Goal: Task Accomplishment & Management: Manage account settings

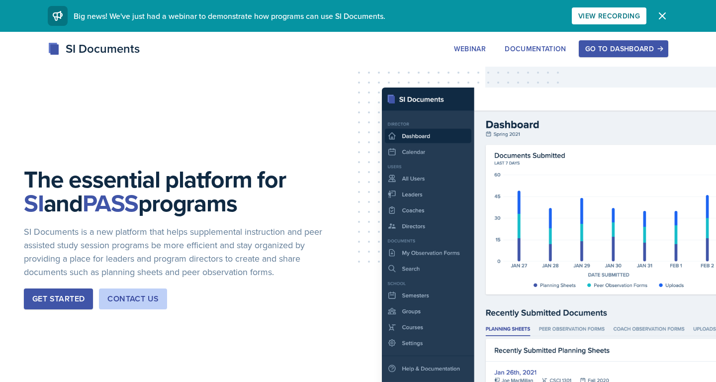
click at [644, 55] on button "Go to Dashboard" at bounding box center [622, 48] width 89 height 17
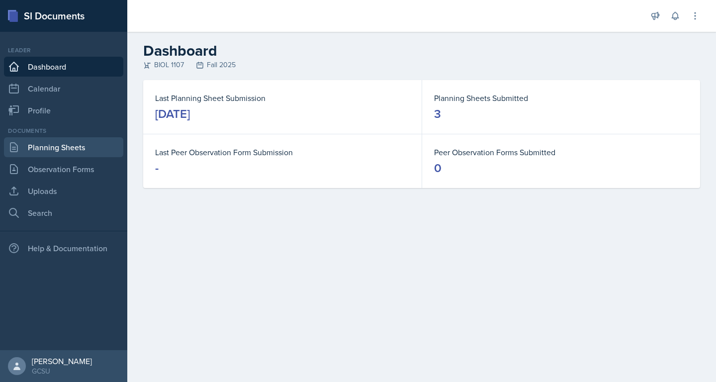
click at [91, 146] on link "Planning Sheets" at bounding box center [63, 147] width 119 height 20
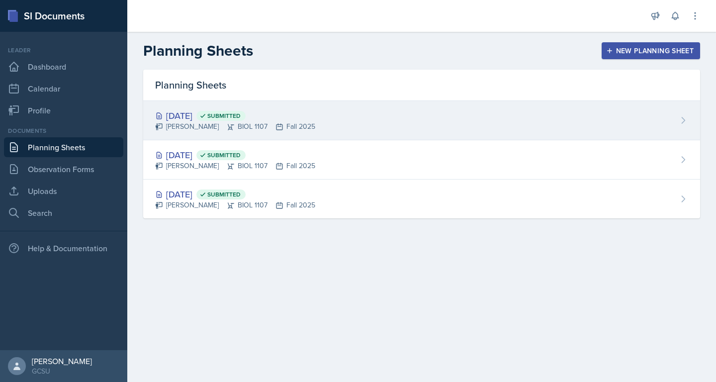
click at [227, 123] on icon at bounding box center [231, 127] width 8 height 8
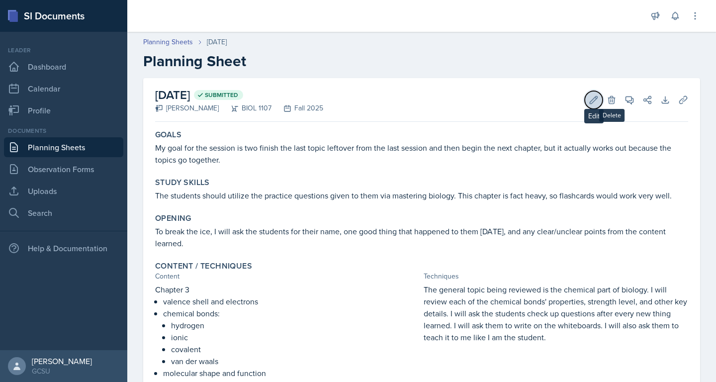
click at [594, 93] on button "Edit" at bounding box center [593, 100] width 18 height 18
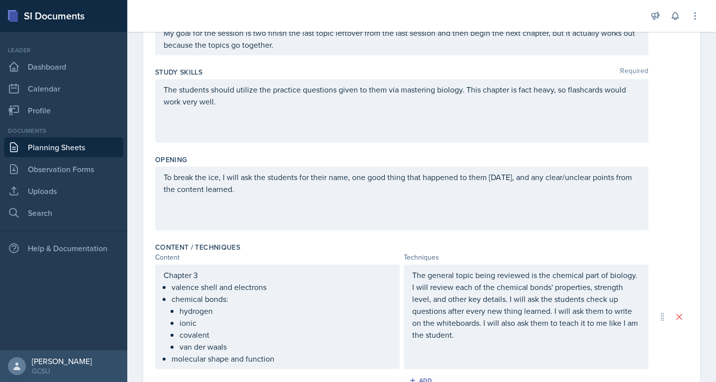
scroll to position [345, 0]
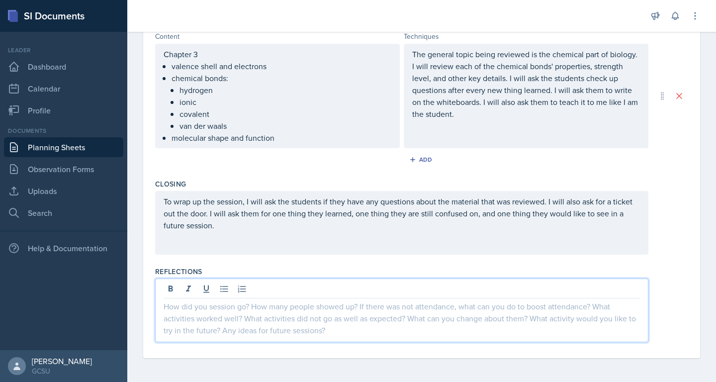
click at [233, 292] on div at bounding box center [401, 310] width 493 height 64
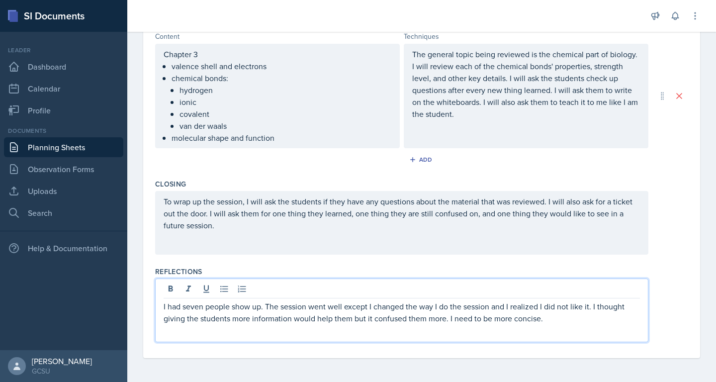
click at [223, 313] on p "I had seven people show up. The session went well except I changed the way I do…" at bounding box center [401, 312] width 476 height 24
click at [303, 316] on p "I had seven people show up. The session went well except I changed the way I do…" at bounding box center [401, 312] width 476 height 24
click at [403, 315] on p "I had seven people show up. The session went well except I changed the way I do…" at bounding box center [401, 312] width 476 height 24
click at [546, 318] on p "I had seven people show up. The session went well except I changed the way I do…" at bounding box center [401, 312] width 476 height 24
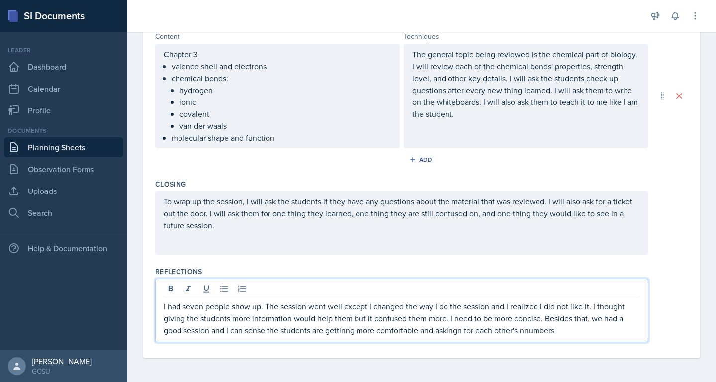
click at [529, 332] on p "I had seven people show up. The session went well except I changed the way I do…" at bounding box center [401, 318] width 476 height 36
click at [464, 332] on p "I had seven people show up. The session went well except I changed the way I do…" at bounding box center [401, 318] width 476 height 36
click at [340, 331] on p "I had seven people show up. The session went well except I changed the way I do…" at bounding box center [401, 318] width 476 height 36
click at [349, 331] on p "I had seven people show up. The session went well except I changed the way I do…" at bounding box center [401, 318] width 476 height 36
click at [453, 332] on p "I had seven people show up. The session went well except I changed the way I do…" at bounding box center [401, 318] width 476 height 36
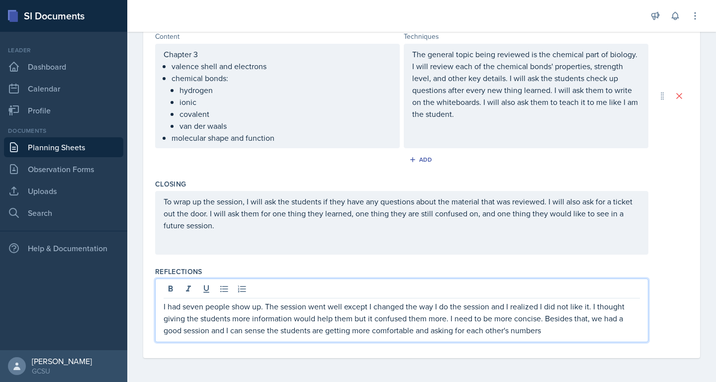
click at [544, 331] on p "I had seven people show up. The session went well except I changed the way I do…" at bounding box center [401, 318] width 476 height 36
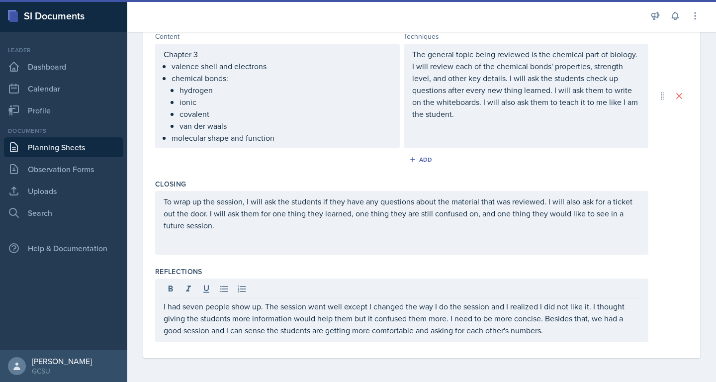
click at [432, 348] on div "Reflections I had seven people show up. The session went well except I changed …" at bounding box center [421, 305] width 533 height 87
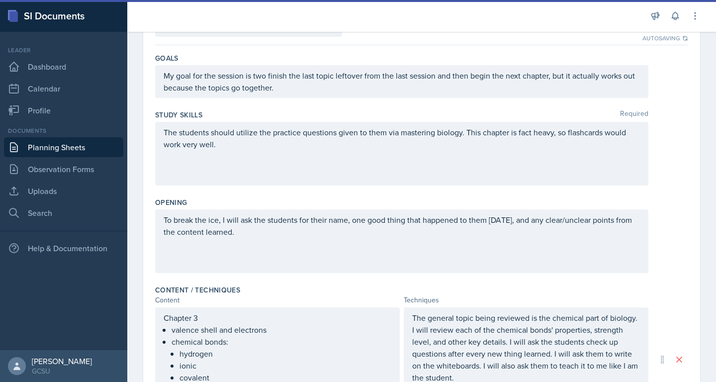
scroll to position [0, 0]
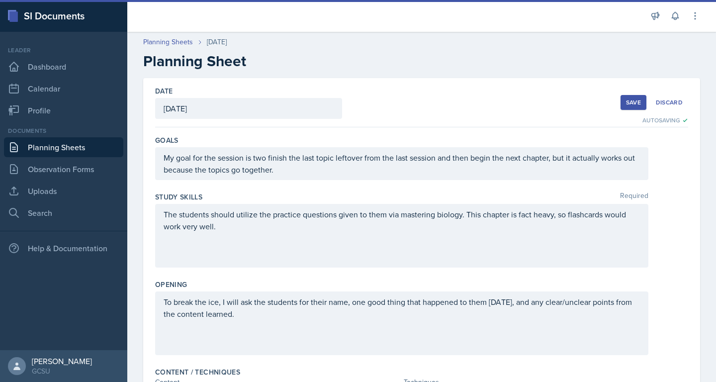
click at [622, 107] on button "Save" at bounding box center [633, 102] width 26 height 15
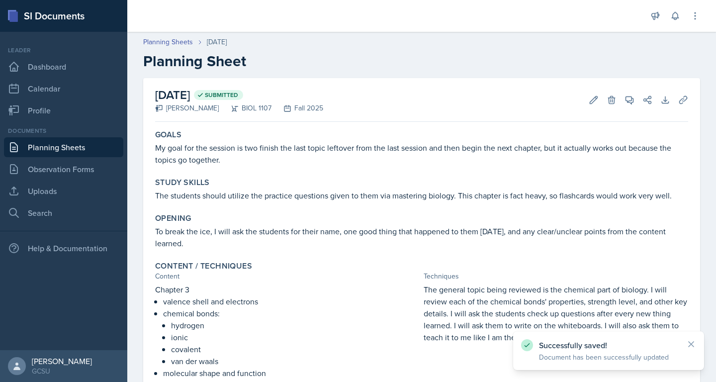
click at [481, 68] on h2 "Planning Sheet" at bounding box center [421, 61] width 557 height 18
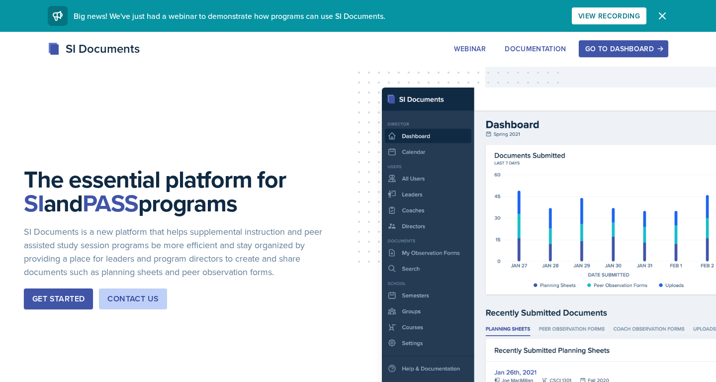
click at [617, 52] on div "Go to Dashboard" at bounding box center [623, 49] width 77 height 8
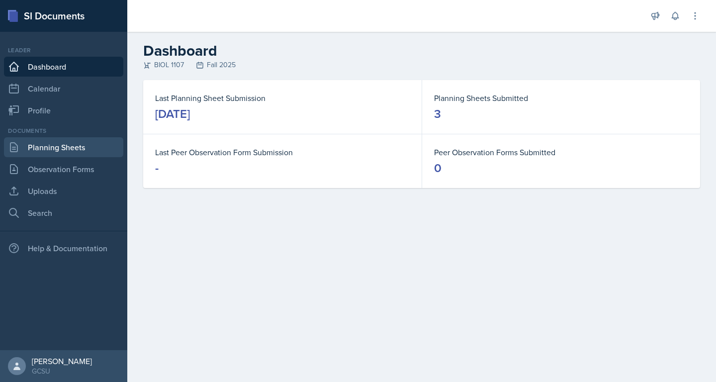
click at [72, 147] on link "Planning Sheets" at bounding box center [63, 147] width 119 height 20
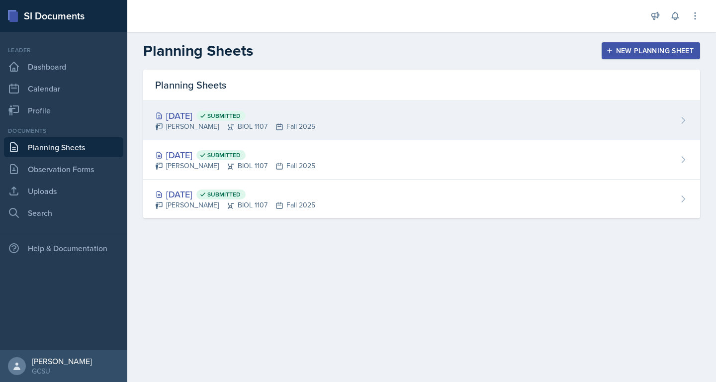
drag, startPoint x: 178, startPoint y: 120, endPoint x: 179, endPoint y: 126, distance: 5.7
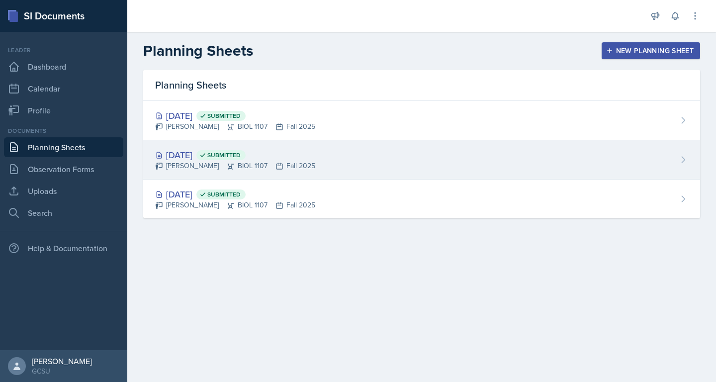
click at [199, 162] on div "[PERSON_NAME] BIOL 1107 Fall 2025" at bounding box center [235, 165] width 160 height 10
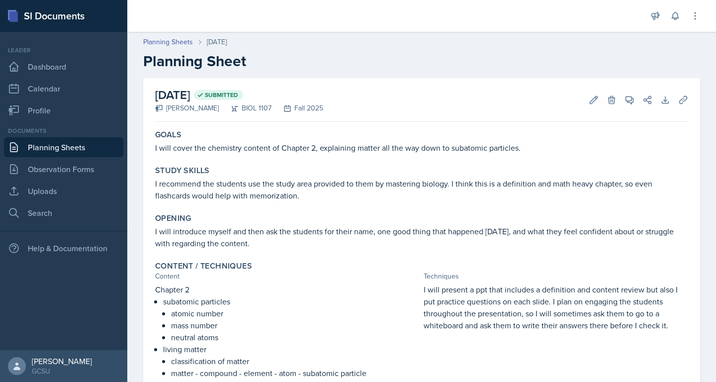
click at [72, 148] on link "Planning Sheets" at bounding box center [63, 147] width 119 height 20
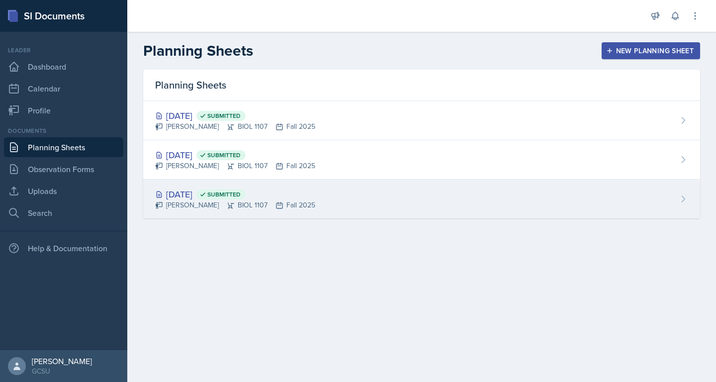
click at [235, 188] on div "Aug 25th, 2025 Submitted" at bounding box center [235, 193] width 160 height 13
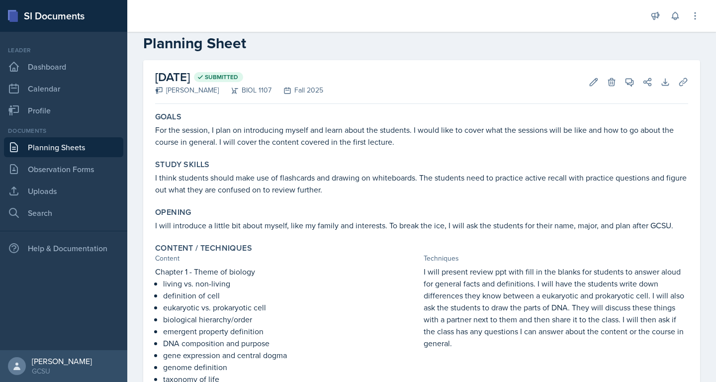
scroll to position [20, 0]
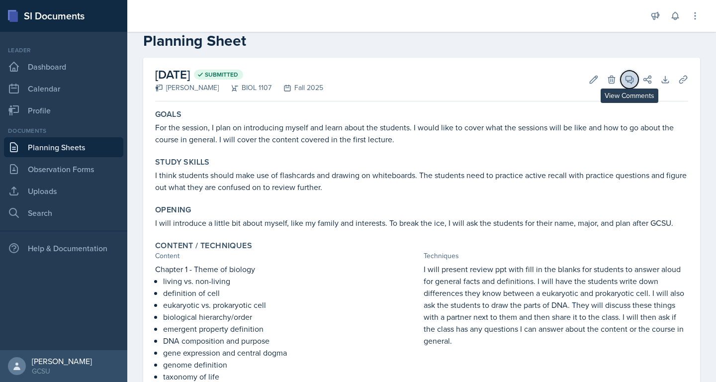
click at [627, 76] on icon at bounding box center [629, 79] width 7 height 7
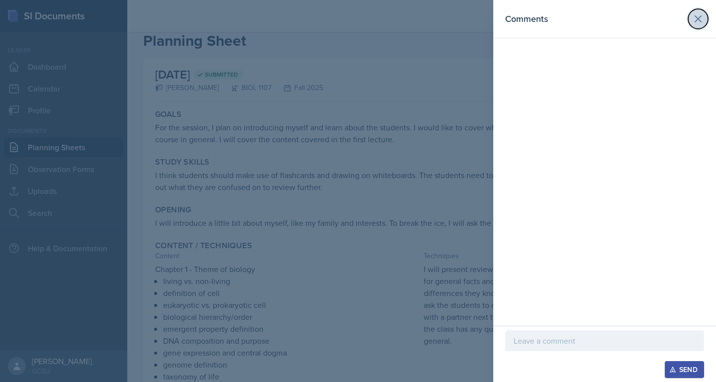
click at [694, 21] on icon at bounding box center [698, 19] width 12 height 12
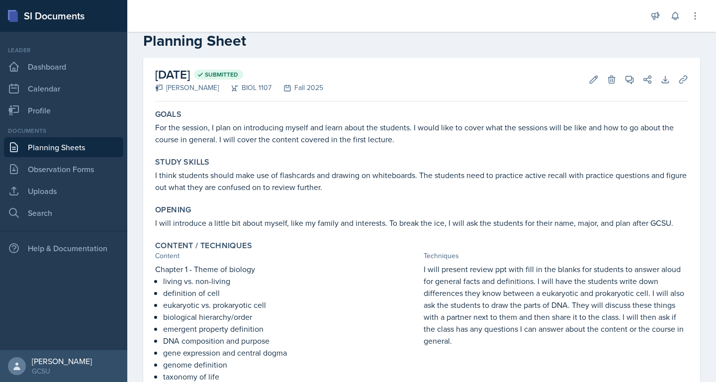
click at [39, 148] on link "Planning Sheets" at bounding box center [63, 147] width 119 height 20
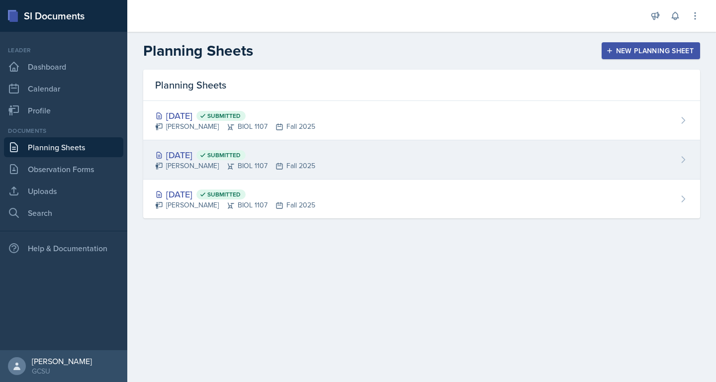
click at [287, 154] on div "Aug 27th, 2025 Submitted" at bounding box center [235, 154] width 160 height 13
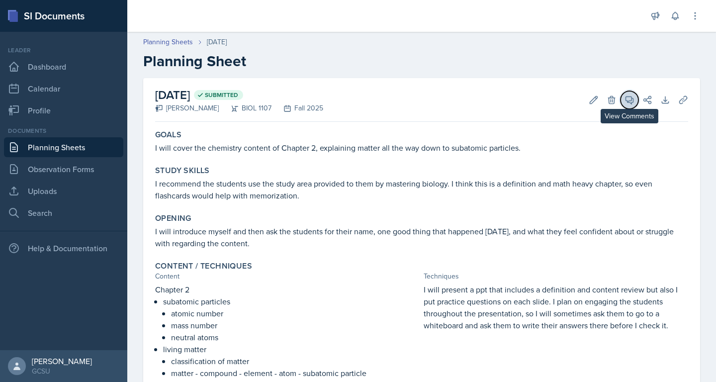
click at [631, 101] on icon at bounding box center [629, 100] width 10 height 10
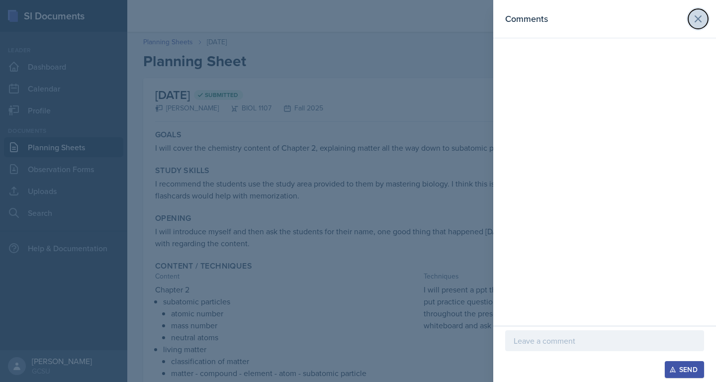
click at [695, 22] on icon at bounding box center [698, 19] width 12 height 12
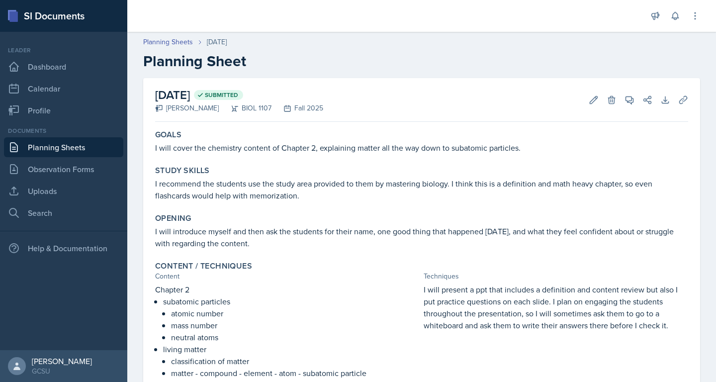
click at [41, 146] on link "Planning Sheets" at bounding box center [63, 147] width 119 height 20
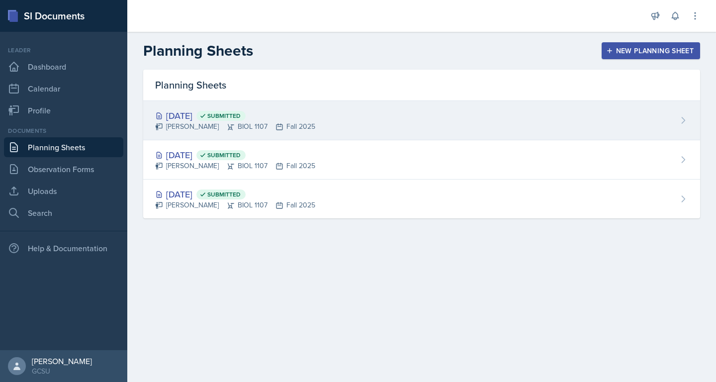
click at [305, 117] on div "[DATE] Submitted [PERSON_NAME] BIOL 1107 Fall 2025" at bounding box center [421, 120] width 557 height 39
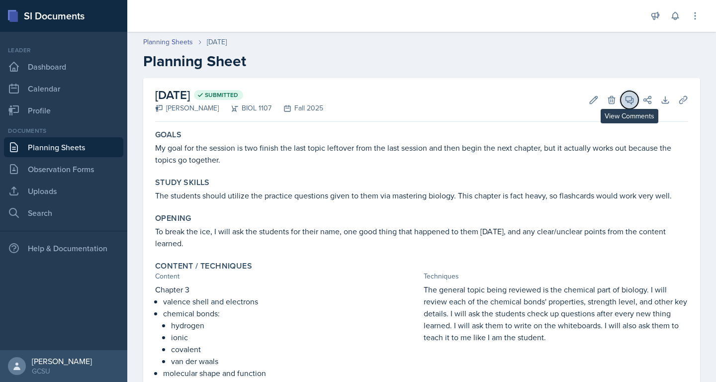
click at [634, 97] on span at bounding box center [632, 96] width 5 height 5
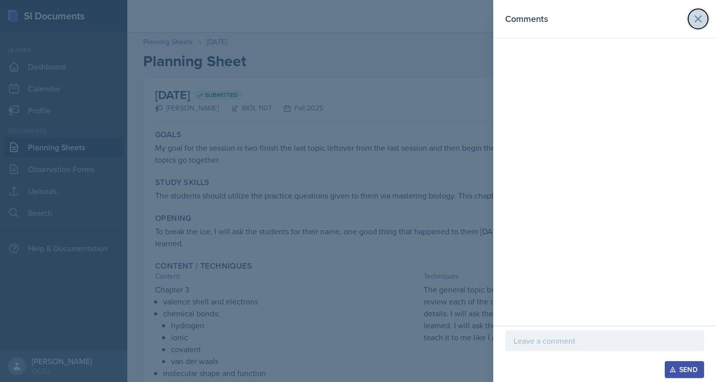
click at [700, 23] on icon at bounding box center [698, 19] width 12 height 12
